Goal: Task Accomplishment & Management: Use online tool/utility

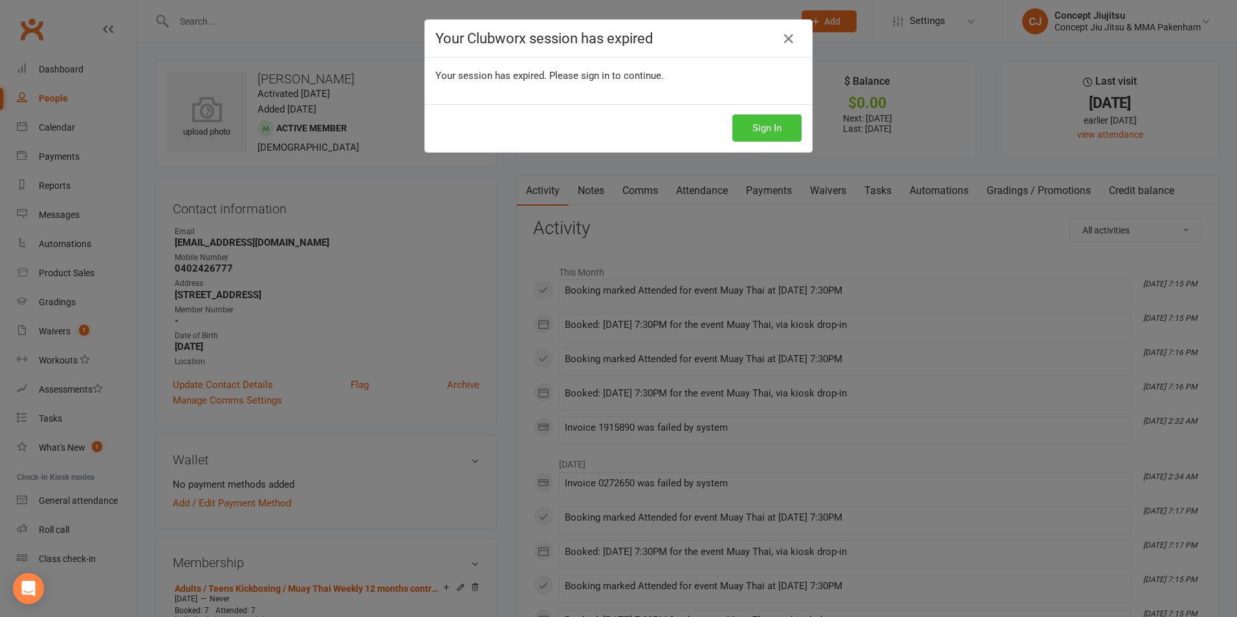
click at [763, 130] on button "Sign In" at bounding box center [767, 128] width 69 height 27
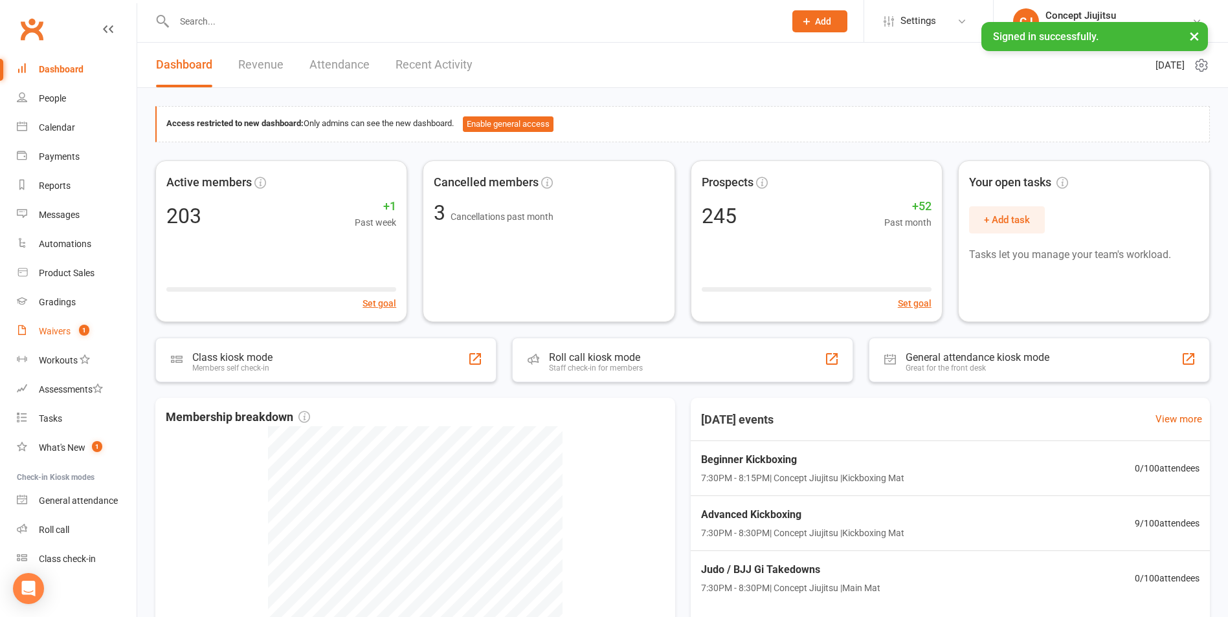
click at [49, 329] on div "Waivers" at bounding box center [55, 331] width 32 height 10
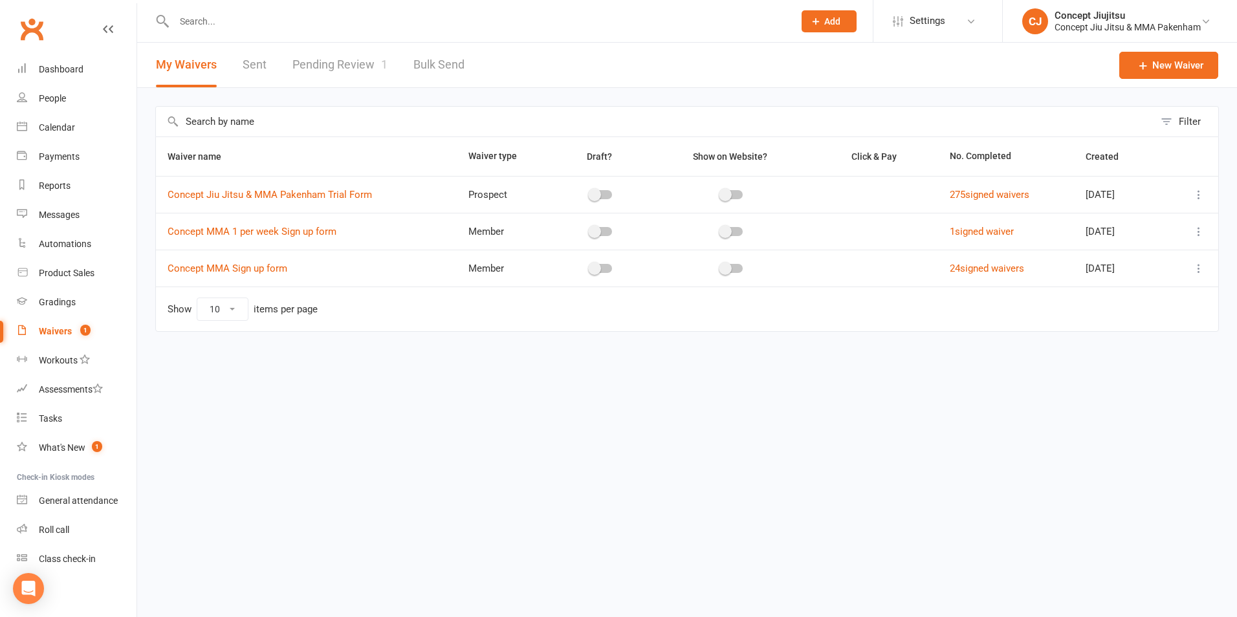
click at [347, 65] on link "Pending Review 1" at bounding box center [339, 65] width 95 height 45
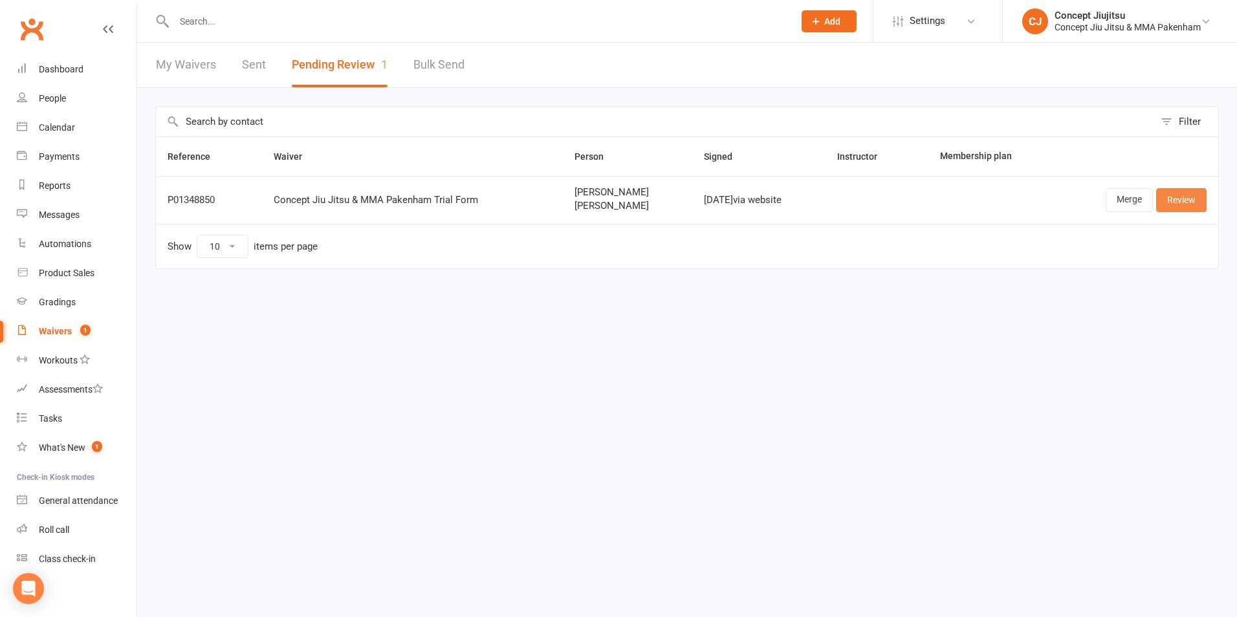
click at [1187, 196] on link "Review" at bounding box center [1181, 199] width 50 height 23
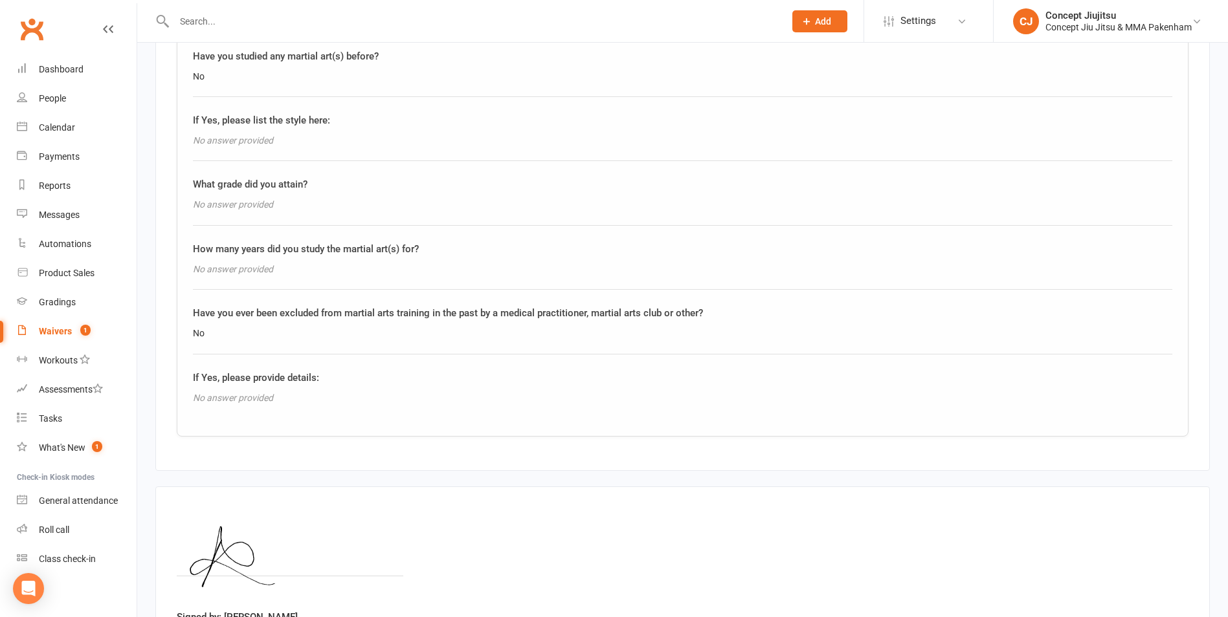
scroll to position [2007, 0]
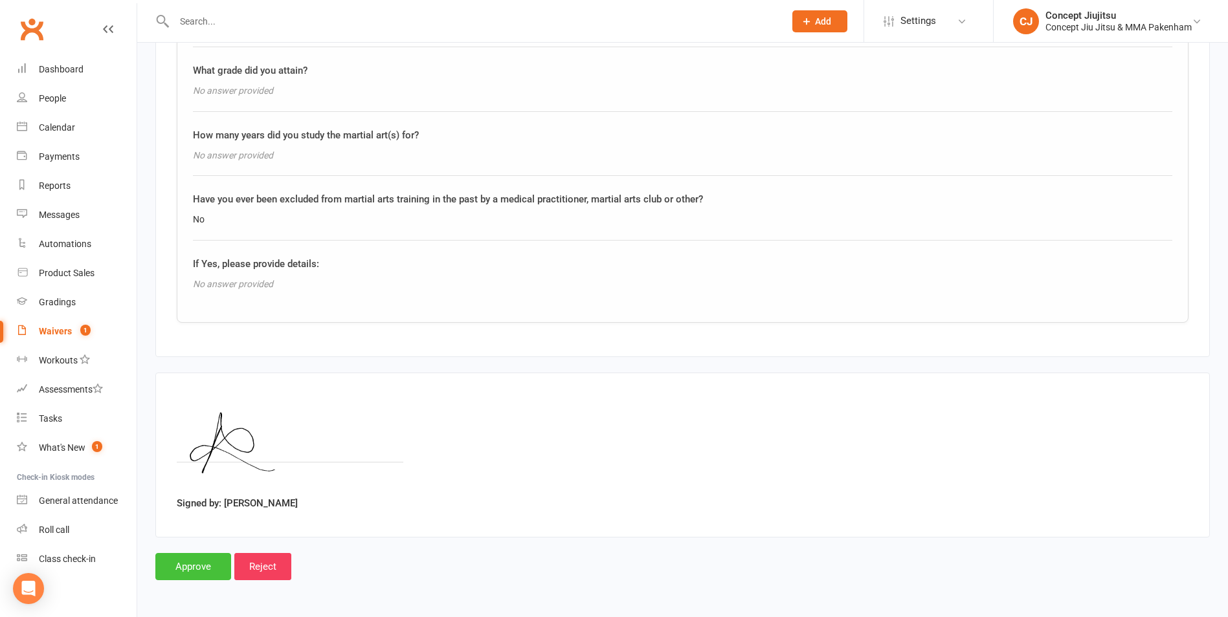
click at [182, 571] on input "Approve" at bounding box center [193, 566] width 76 height 27
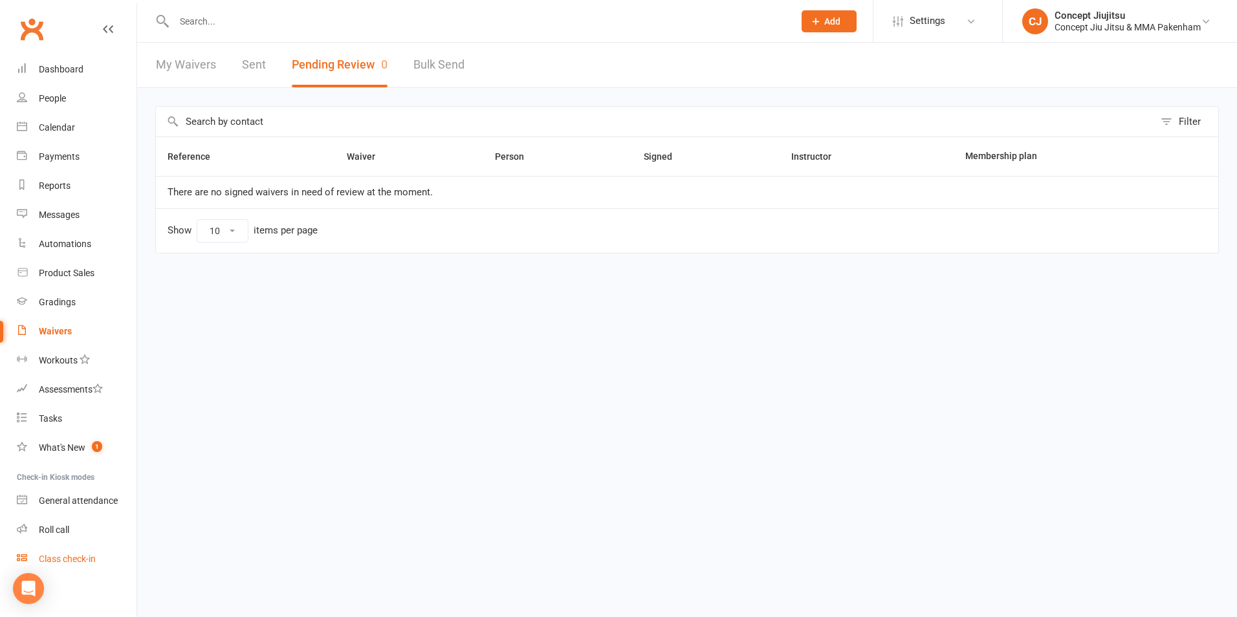
click at [62, 562] on div "Class check-in" at bounding box center [67, 559] width 57 height 10
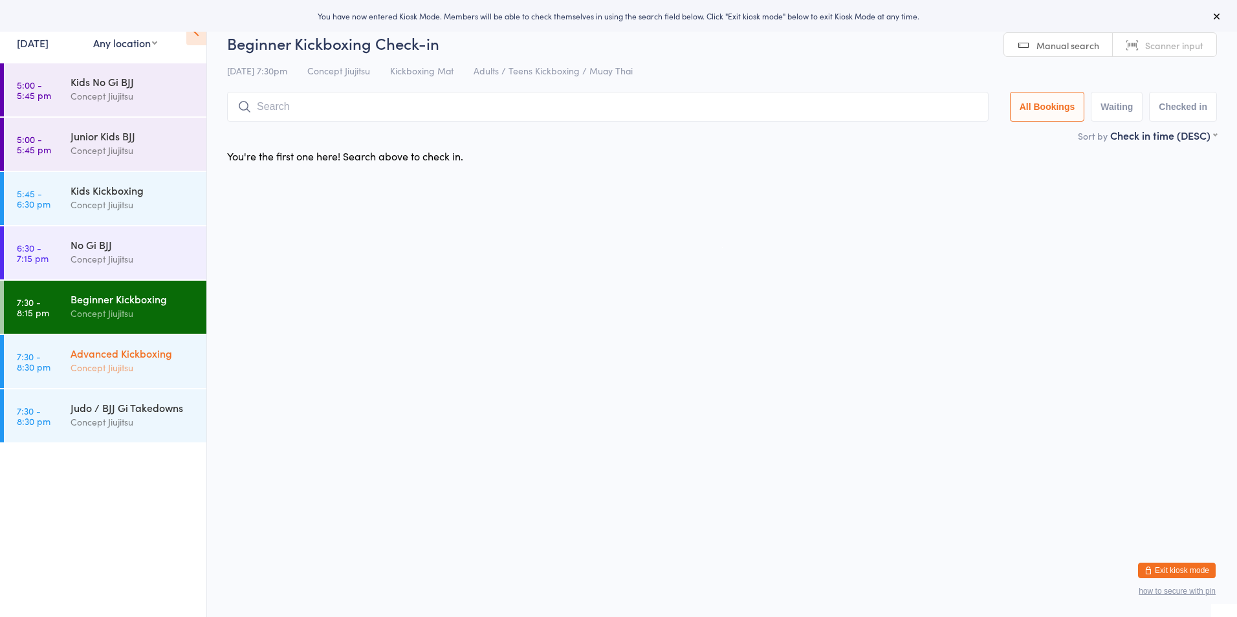
click at [119, 371] on div "Concept Jiujitsu" at bounding box center [133, 367] width 125 height 15
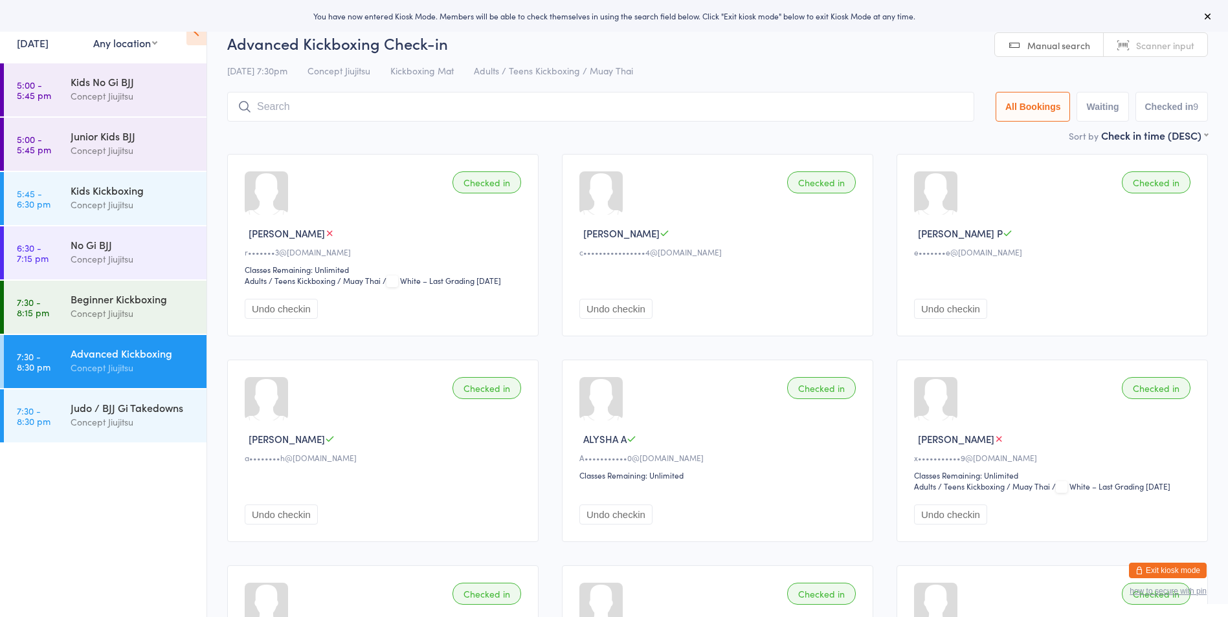
click at [275, 111] on input "search" at bounding box center [600, 107] width 747 height 30
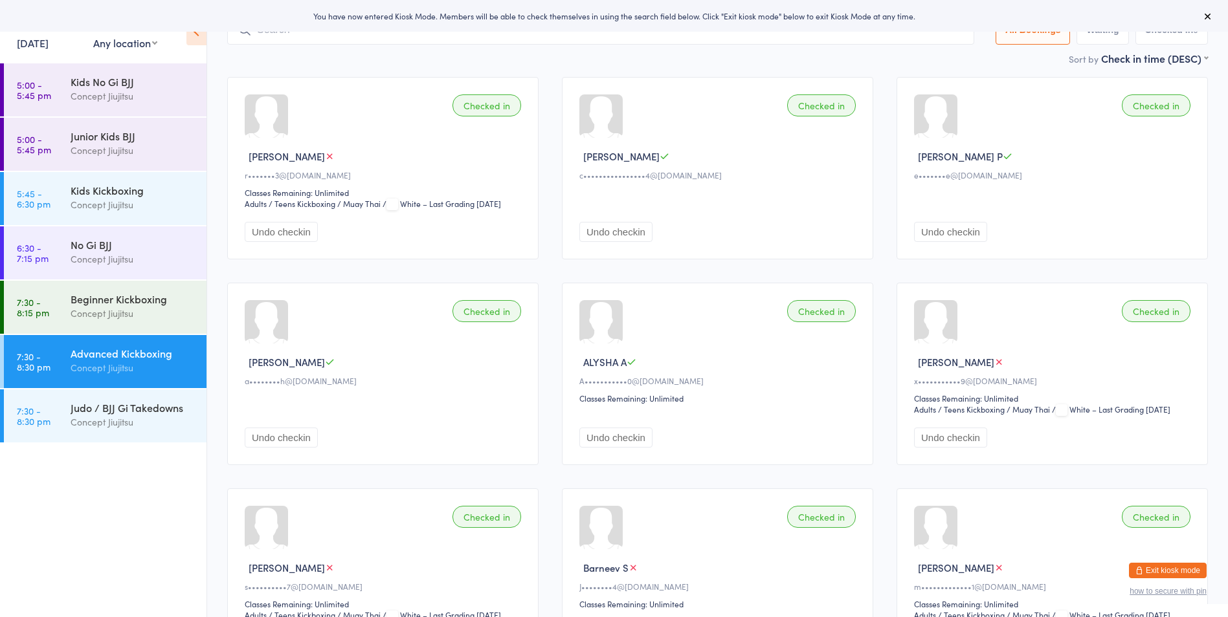
scroll to position [92, 0]
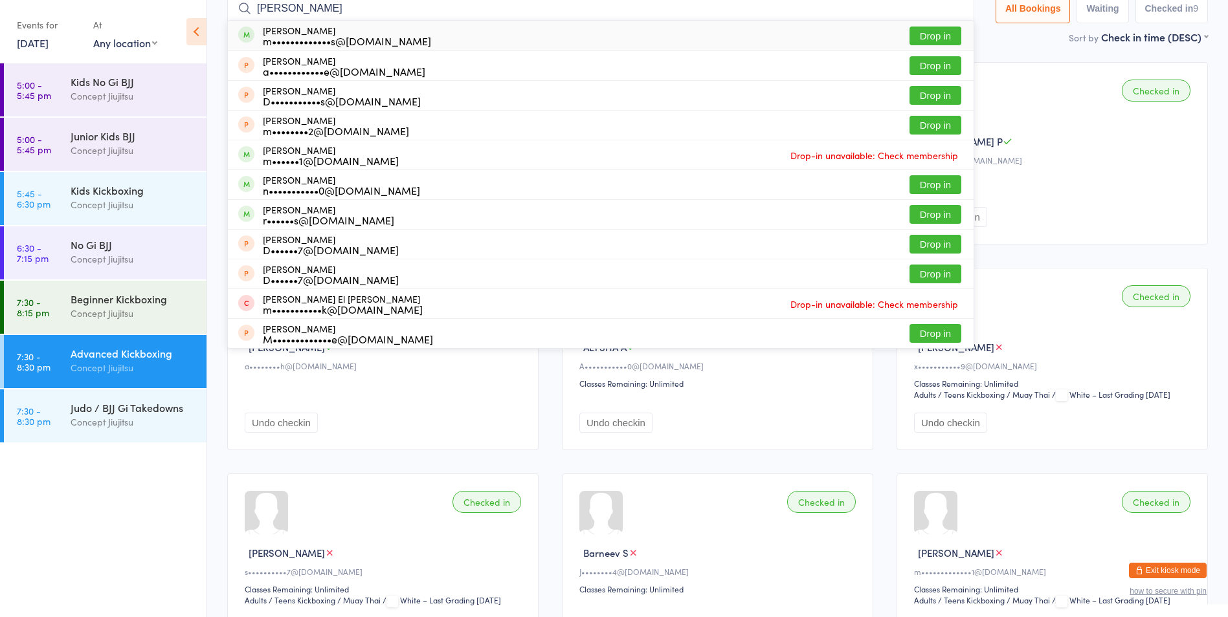
type input "martha"
click at [938, 36] on button "Drop in" at bounding box center [935, 36] width 52 height 19
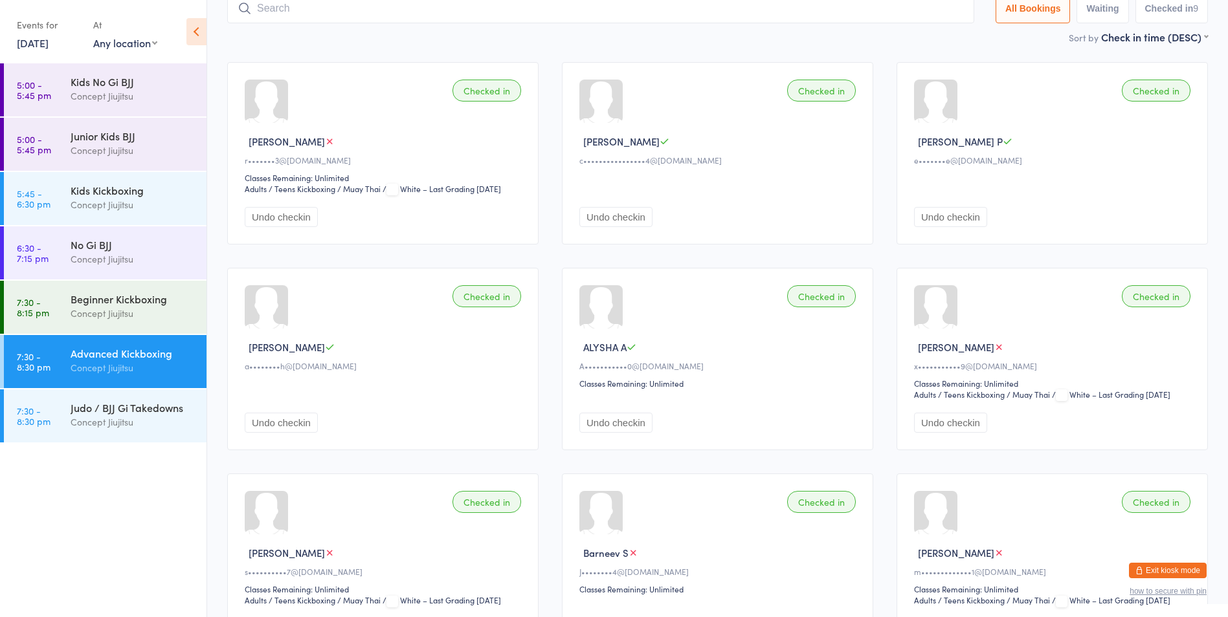
scroll to position [85, 0]
